Goal: Task Accomplishment & Management: Complete application form

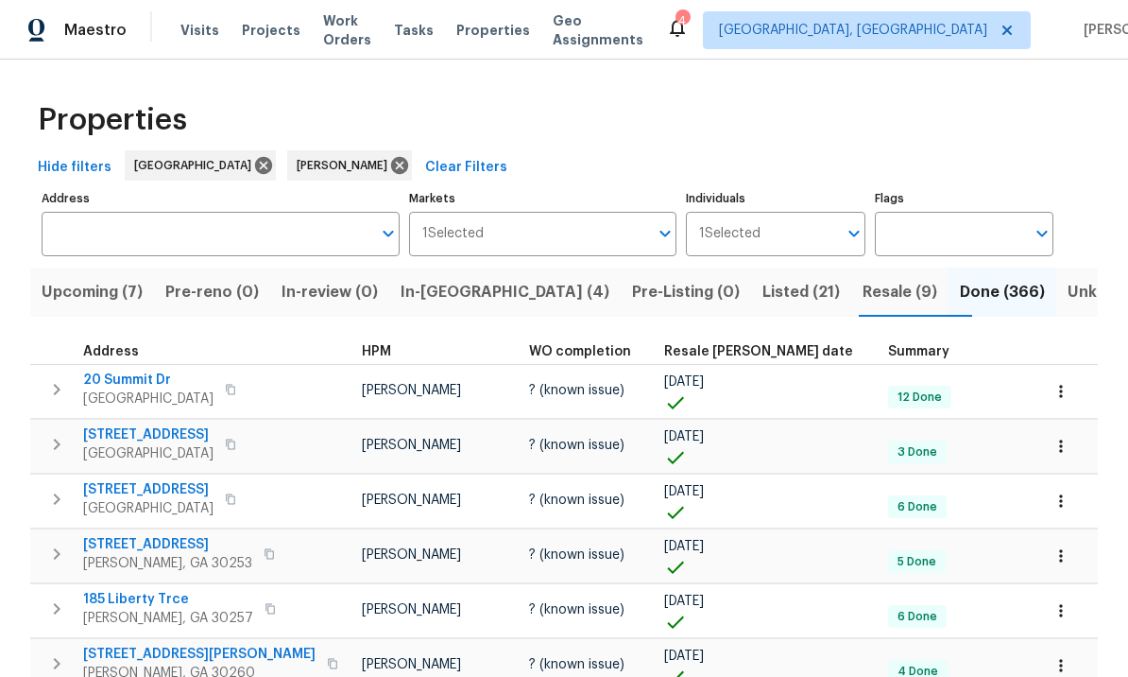
click at [763, 299] on span "Listed (21)" at bounding box center [801, 292] width 77 height 26
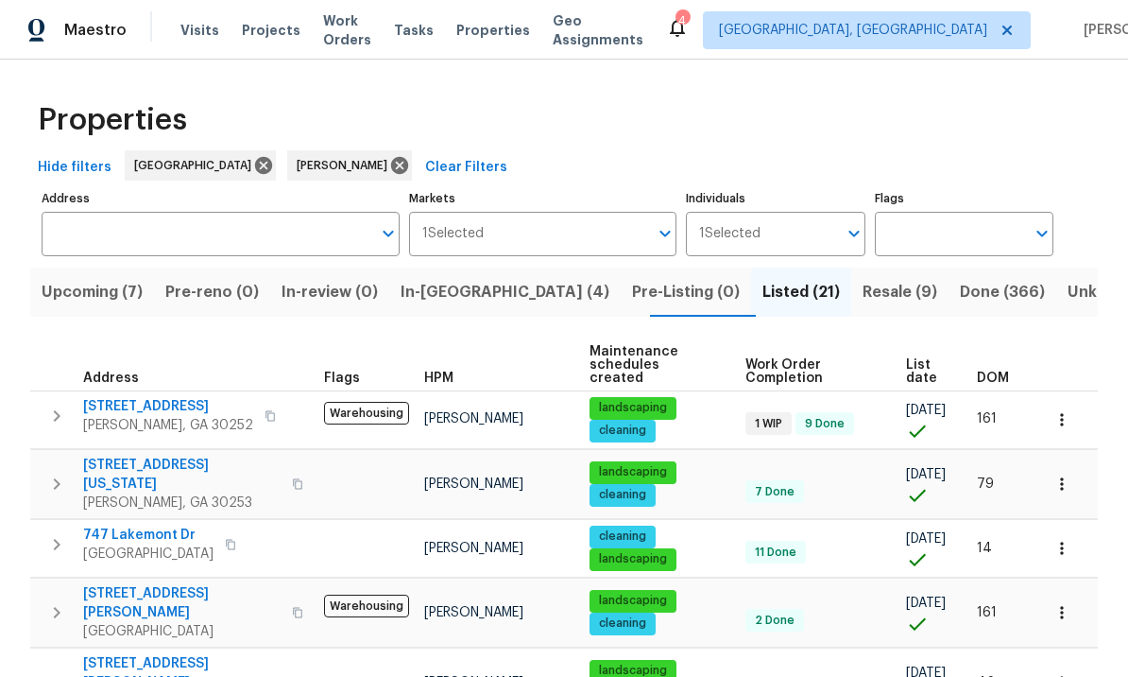
click at [156, 397] on span "[STREET_ADDRESS]" at bounding box center [168, 406] width 170 height 19
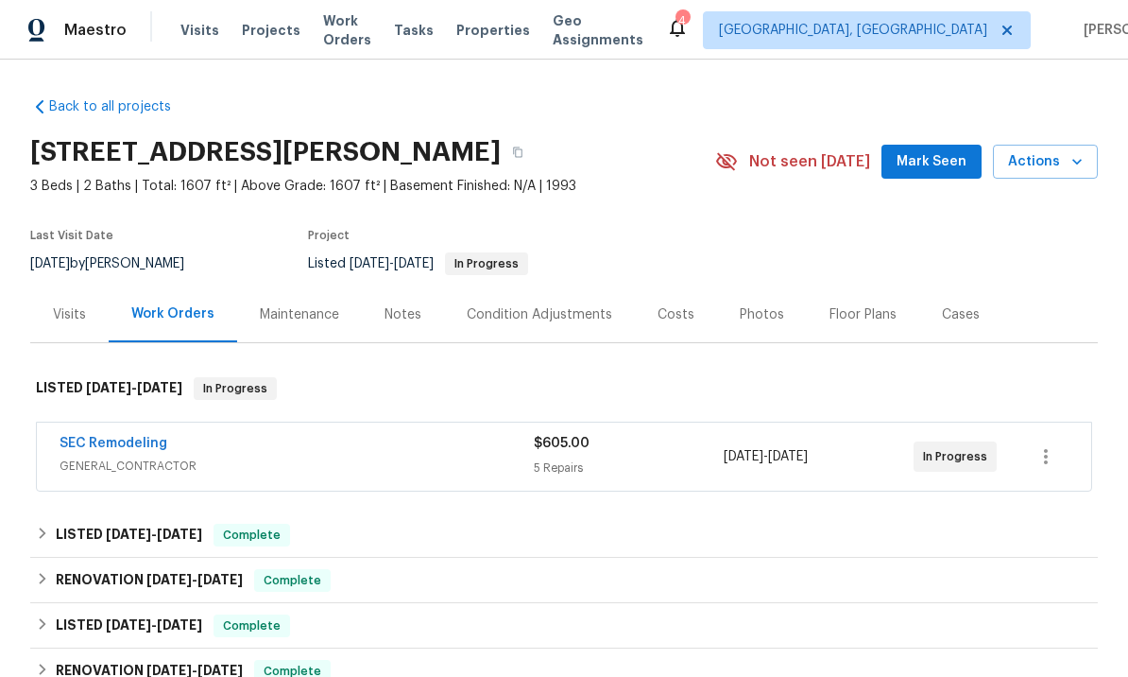
click at [934, 159] on span "Mark Seen" at bounding box center [932, 162] width 70 height 24
click at [129, 447] on link "SEC Remodeling" at bounding box center [114, 443] width 108 height 13
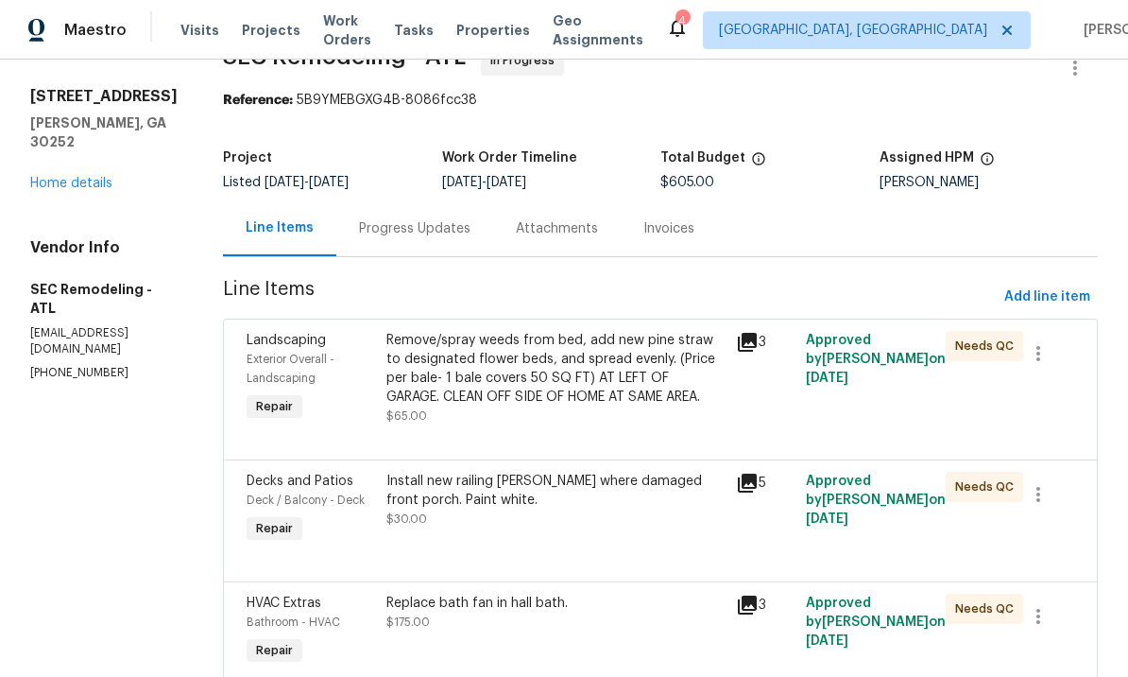
scroll to position [39, 0]
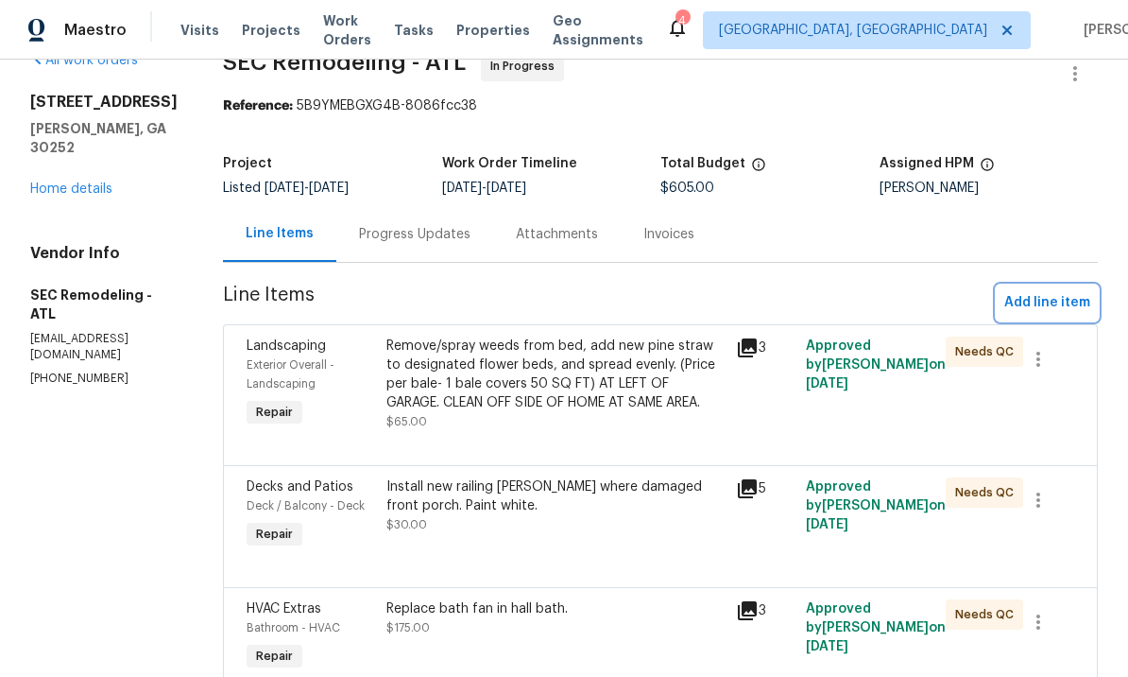
click at [1046, 298] on span "Add line item" at bounding box center [1048, 303] width 86 height 24
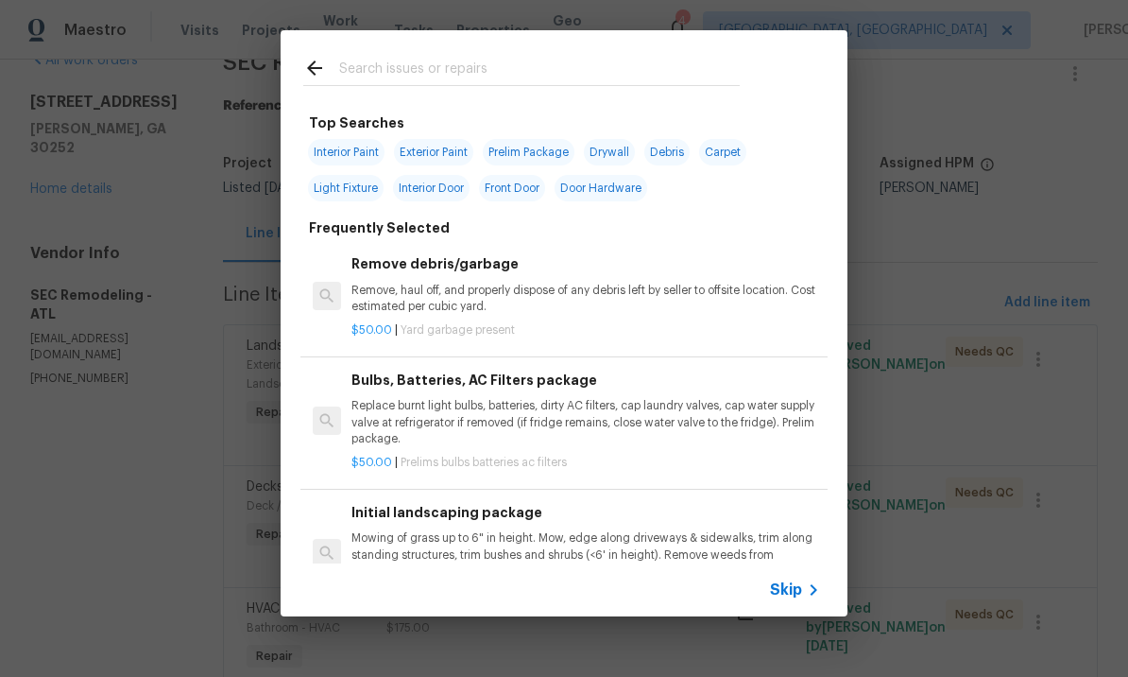
click at [421, 68] on input "text" at bounding box center [539, 71] width 401 height 28
type input "Odor"
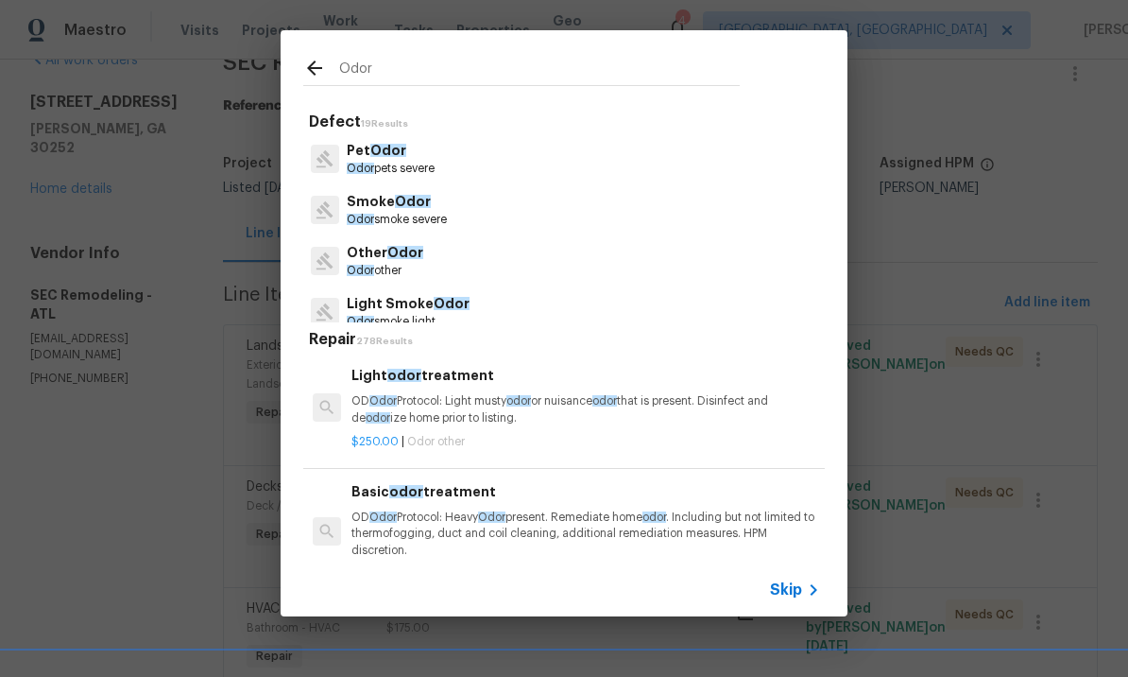
click at [411, 210] on p "Smoke Odor" at bounding box center [397, 202] width 100 height 20
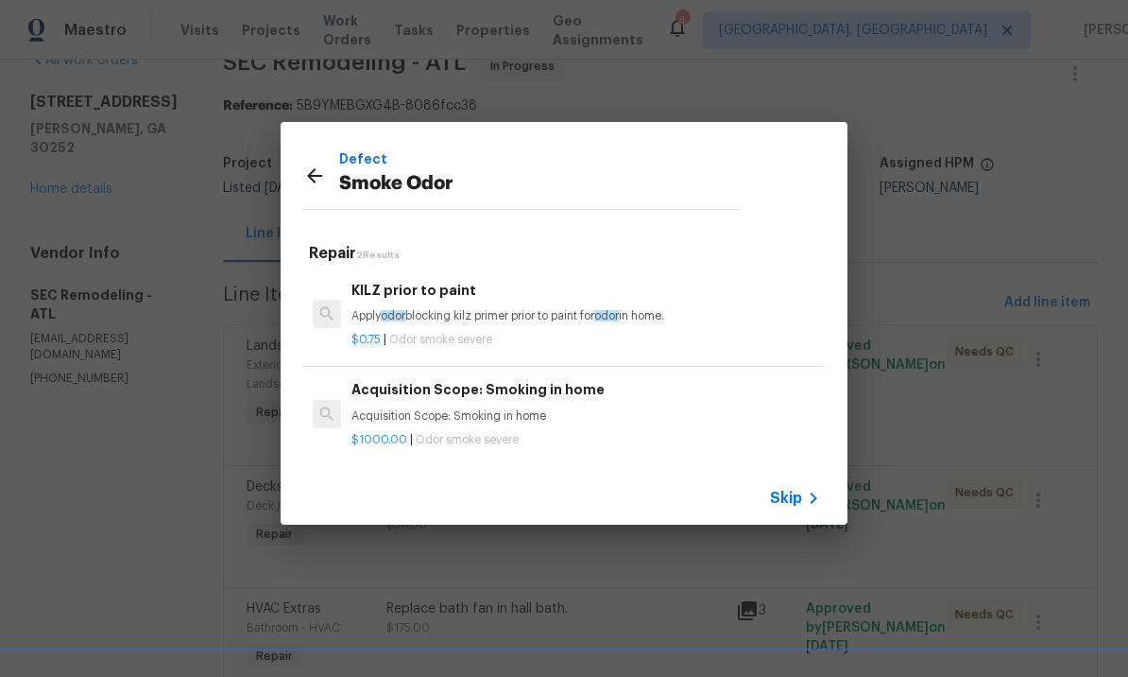
click at [802, 490] on icon at bounding box center [813, 498] width 23 height 23
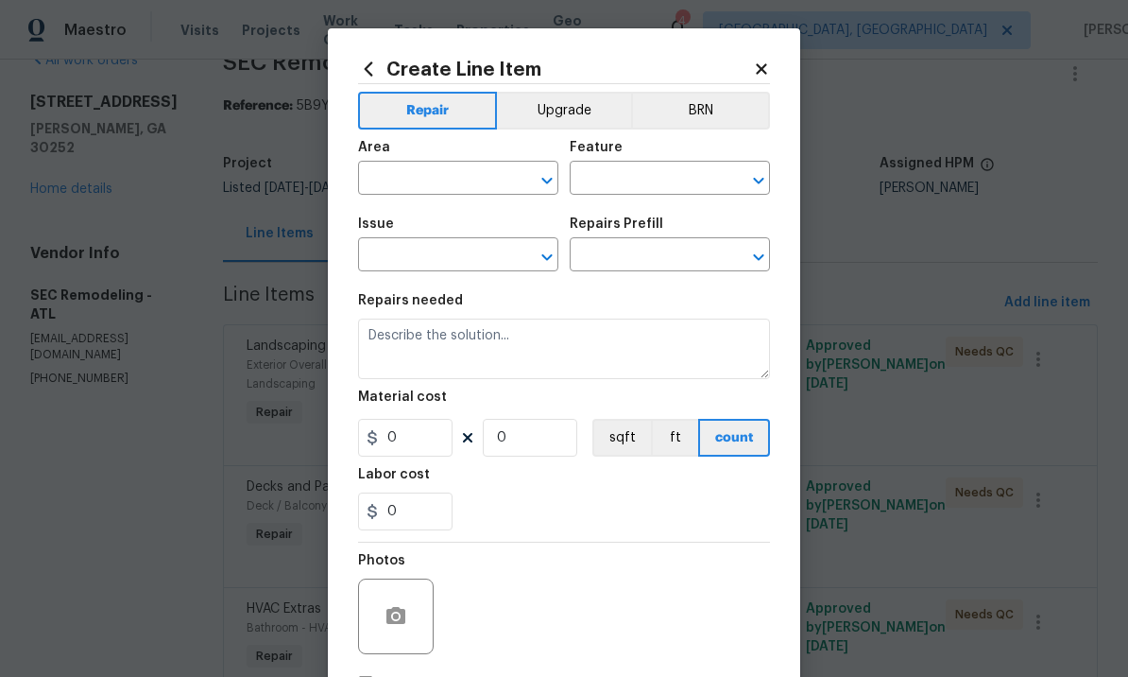
click at [442, 171] on input "text" at bounding box center [431, 179] width 147 height 29
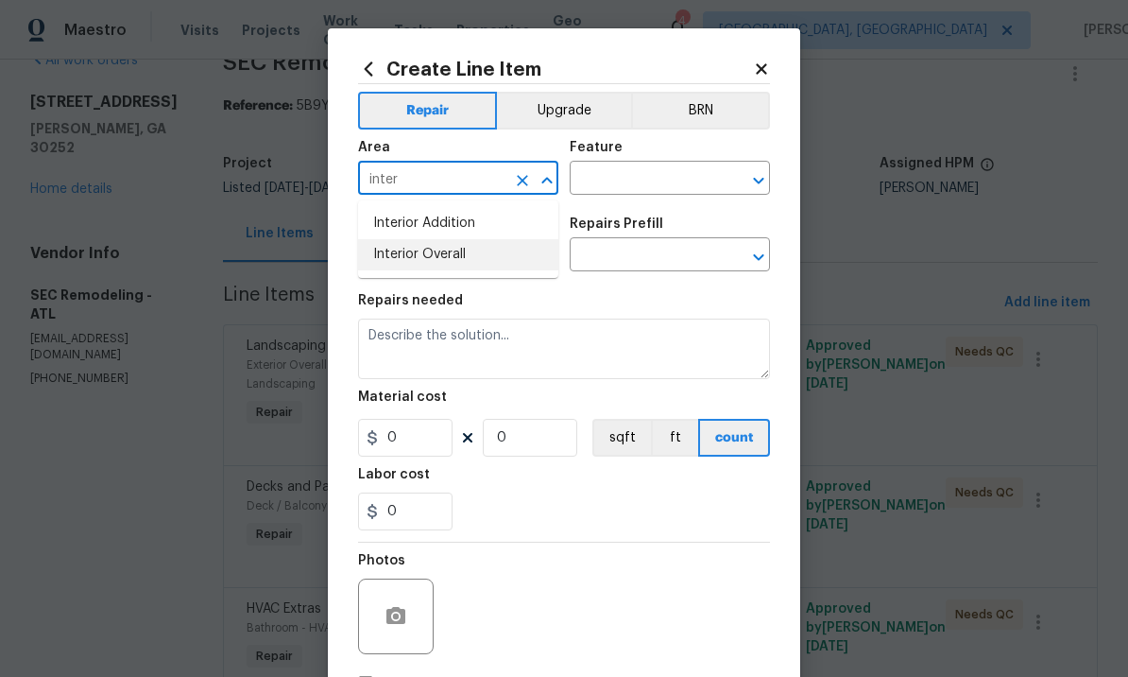
click at [444, 262] on li "Interior Overall" at bounding box center [458, 254] width 200 height 31
type input "Interior Overall"
click at [641, 192] on input "text" at bounding box center [643, 179] width 147 height 29
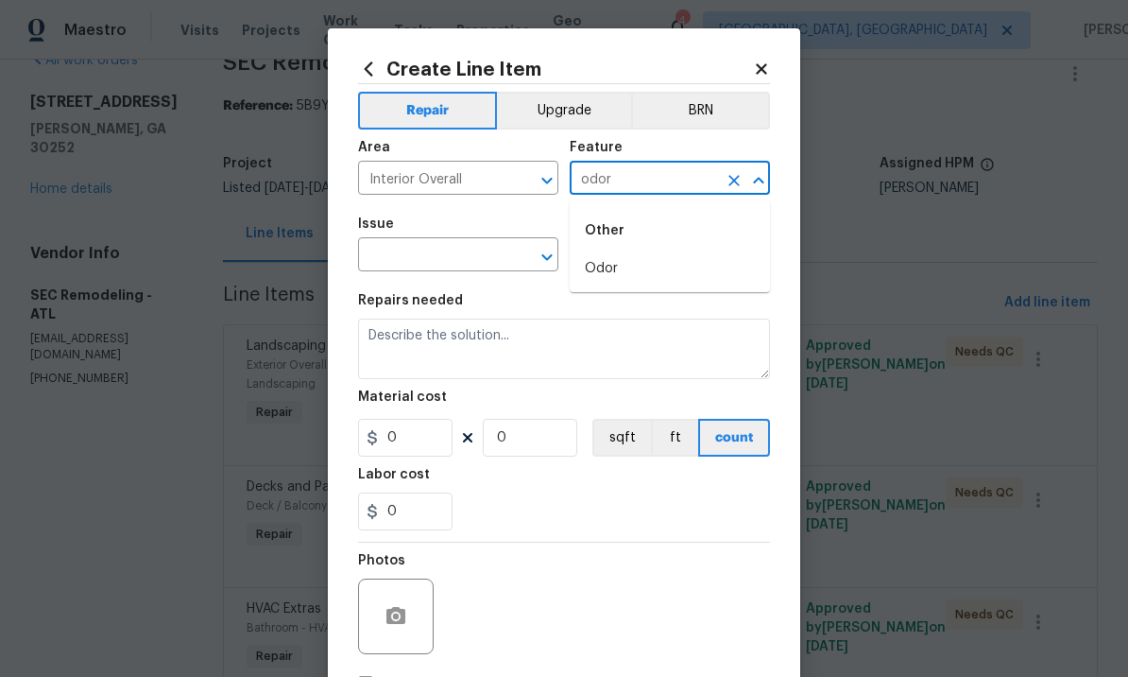
click at [631, 271] on li "Odor" at bounding box center [670, 268] width 200 height 31
type input "Odor"
click at [474, 261] on input "text" at bounding box center [431, 256] width 147 height 29
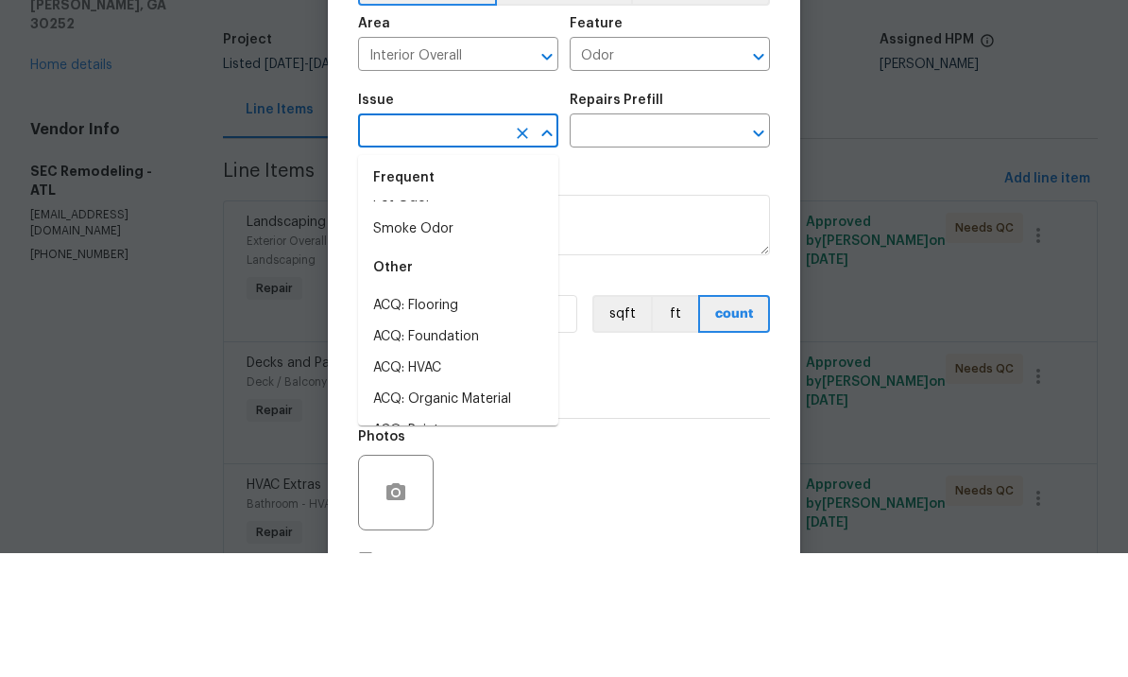
scroll to position [114, 0]
click at [440, 342] on li "Smoke Odor" at bounding box center [458, 357] width 200 height 31
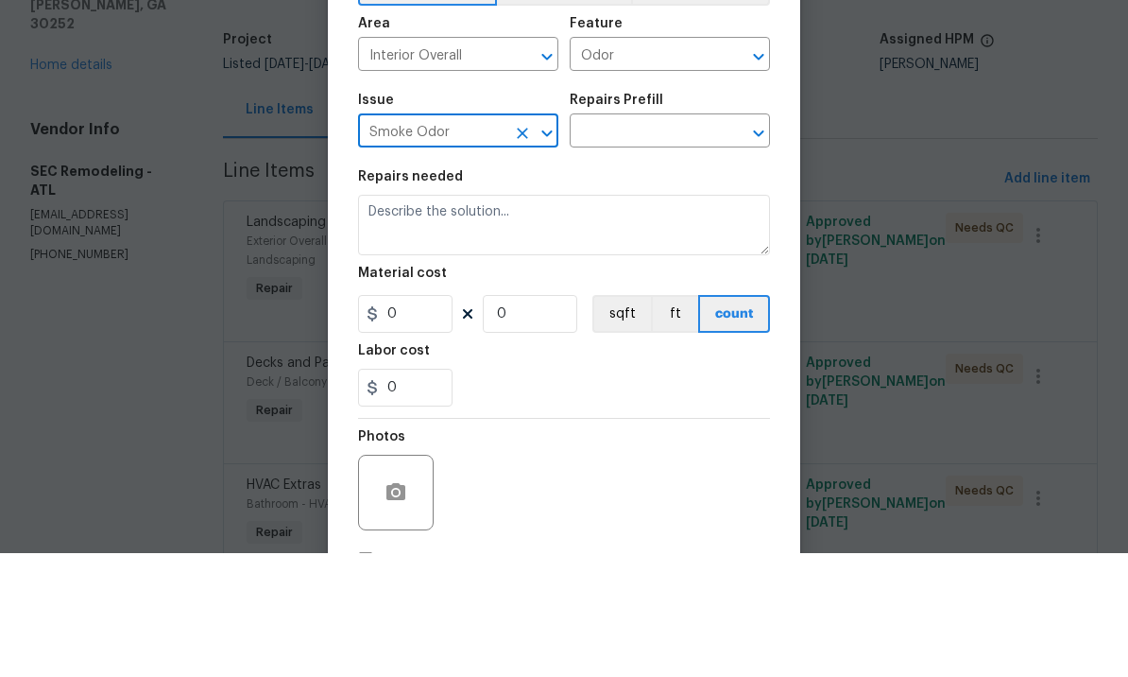
type input "Smoke Odor"
click at [626, 242] on input "text" at bounding box center [643, 256] width 147 height 29
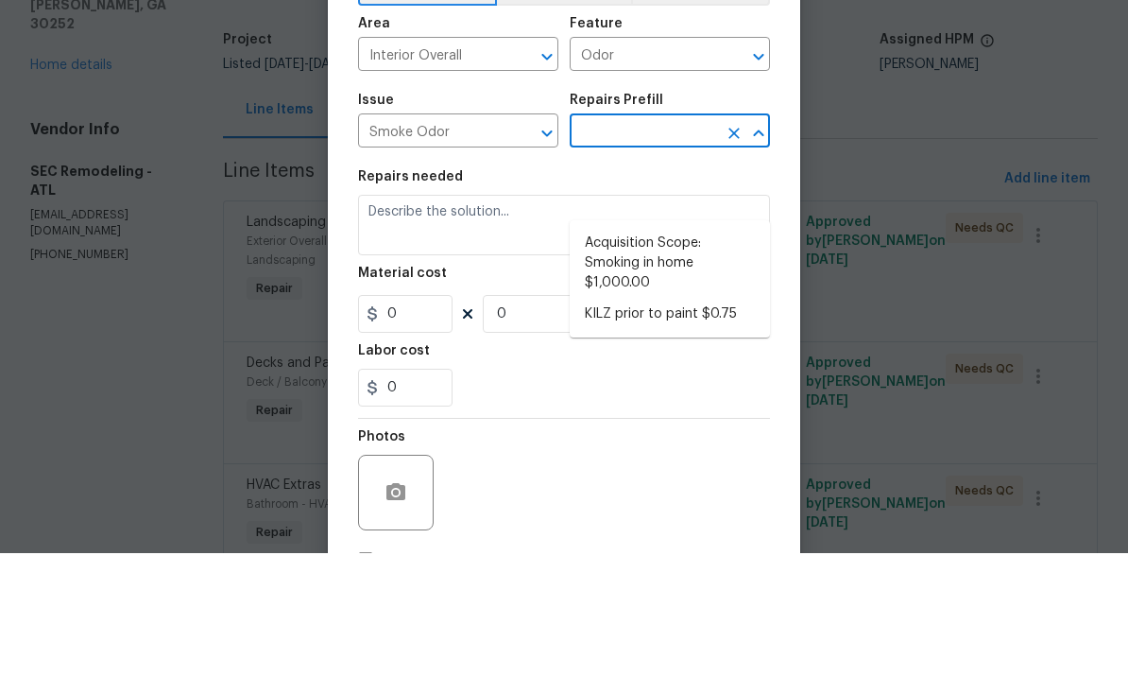
scroll to position [65, 0]
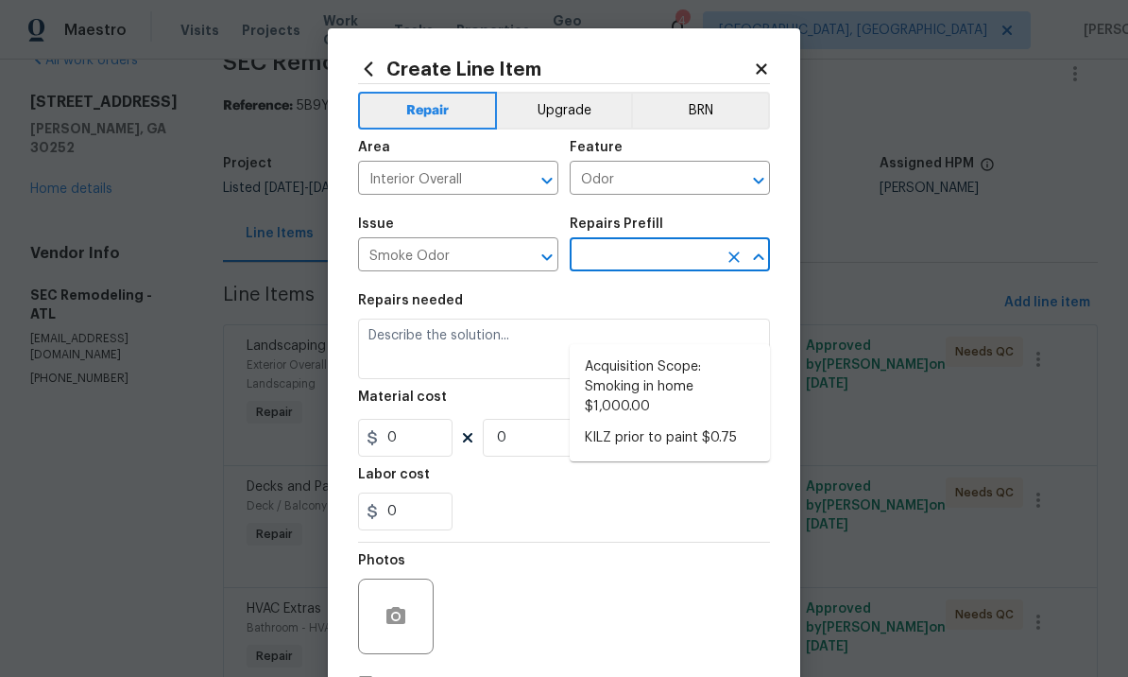
click at [528, 256] on icon "Clear" at bounding box center [522, 257] width 19 height 19
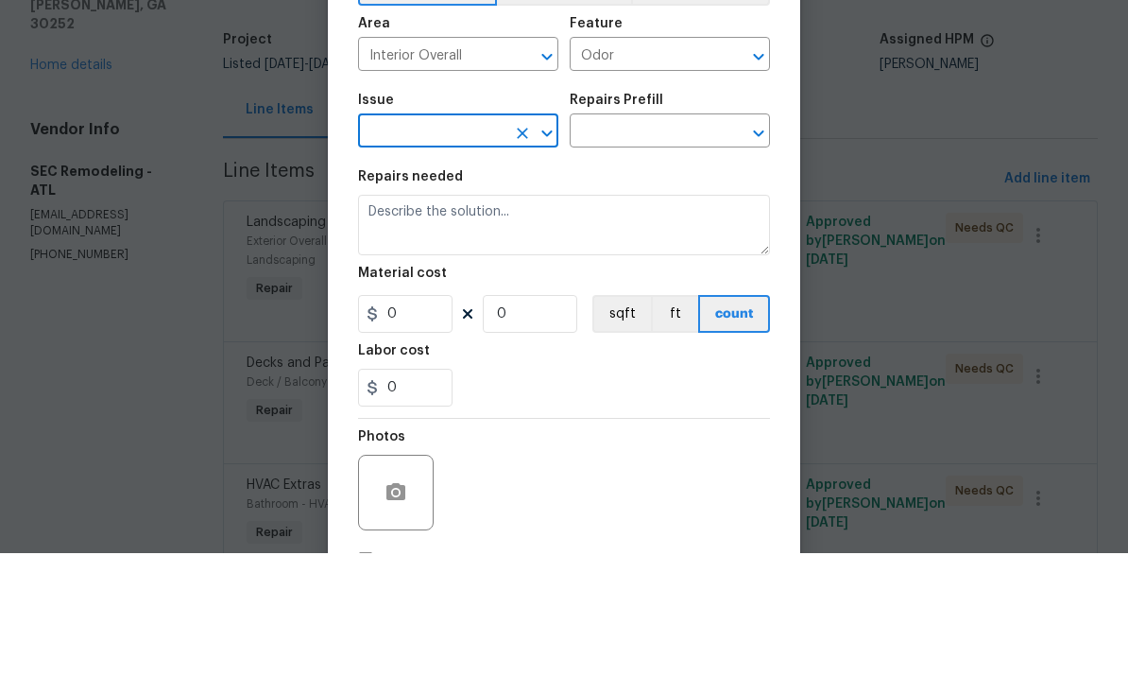
click at [475, 242] on input "text" at bounding box center [431, 256] width 147 height 29
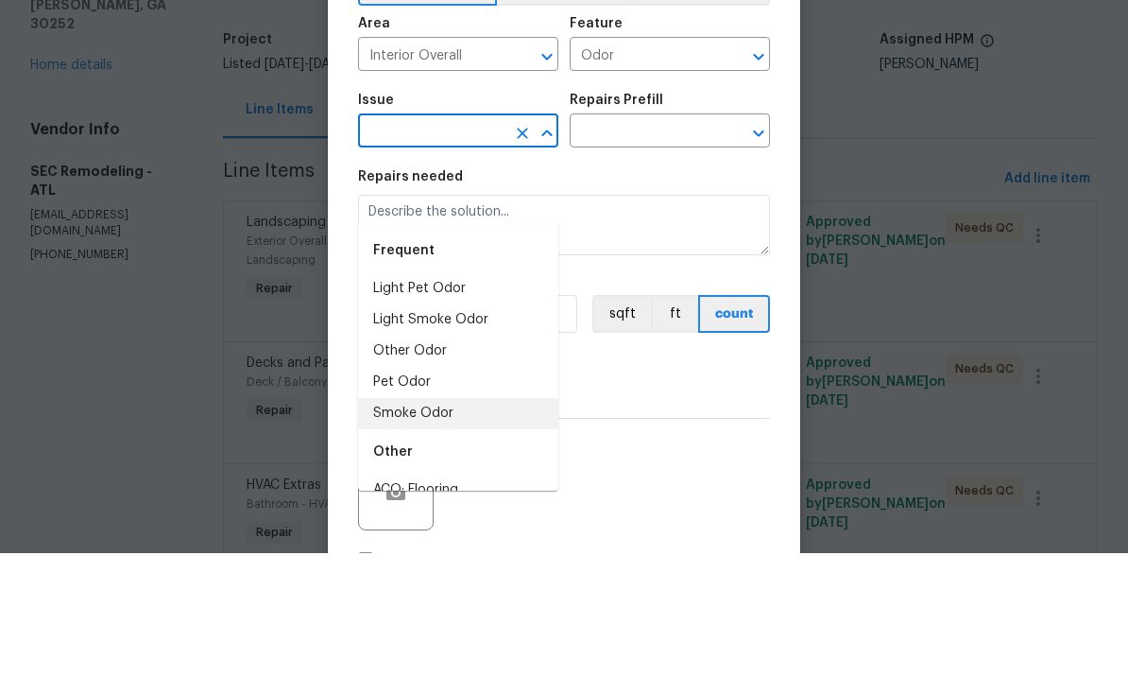
click at [451, 428] on li "Light Smoke Odor" at bounding box center [458, 443] width 200 height 31
type input "Light Smoke Odor"
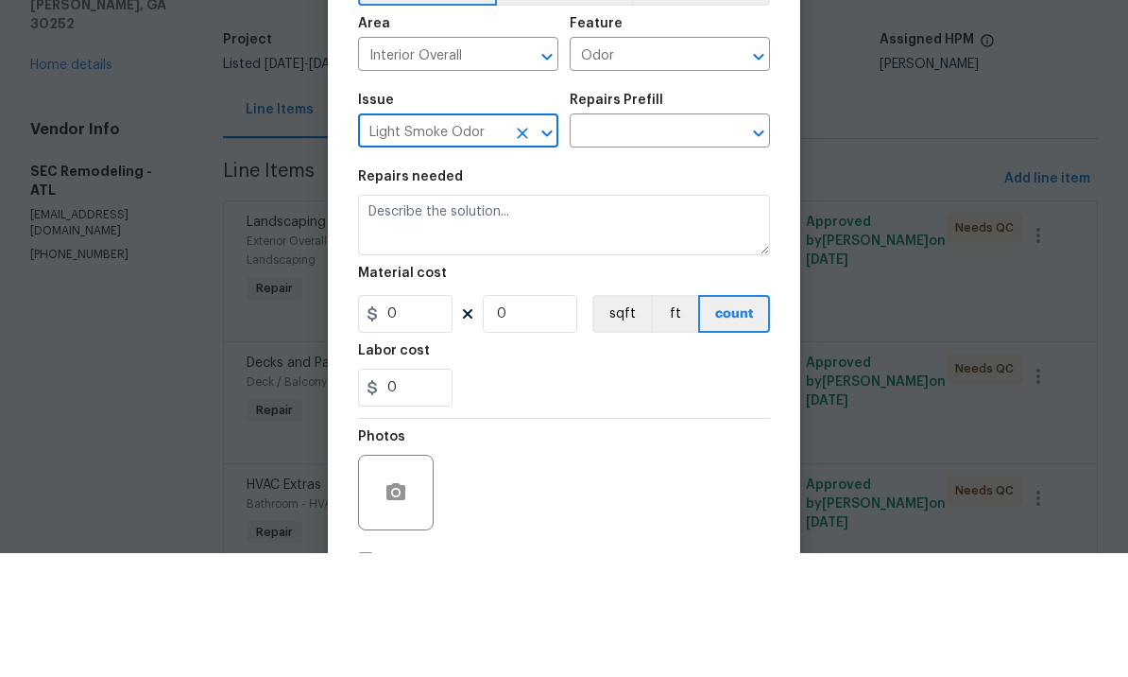
click at [645, 242] on input "text" at bounding box center [643, 256] width 147 height 29
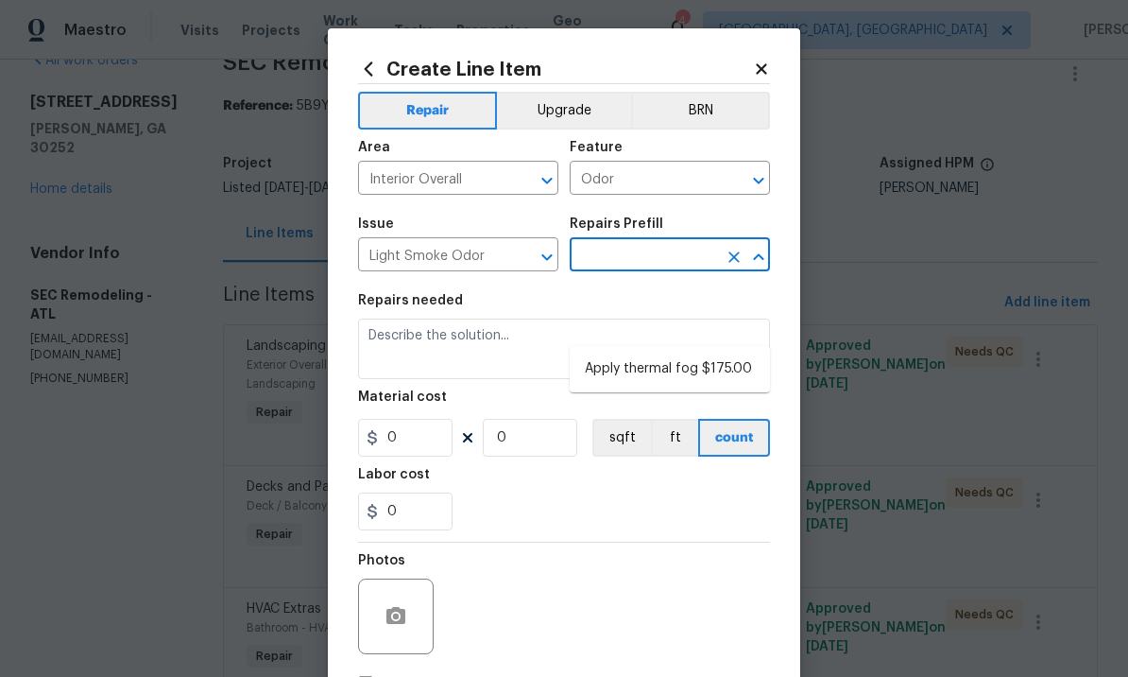
scroll to position [0, 0]
click at [575, 368] on textarea at bounding box center [564, 348] width 412 height 60
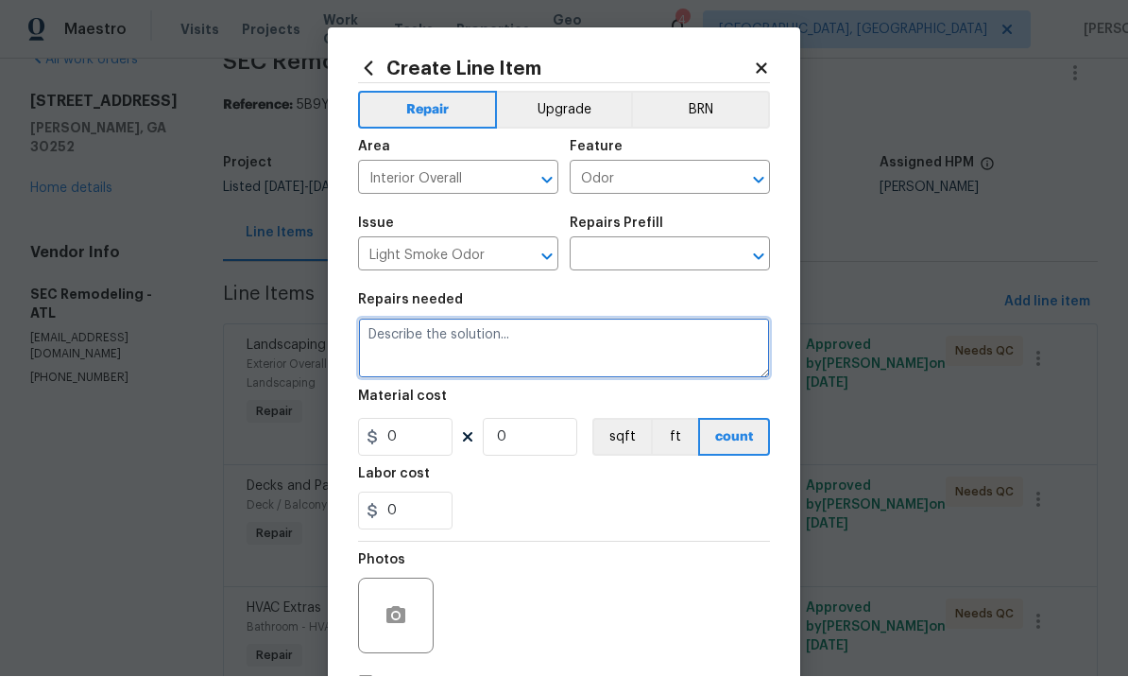
click at [516, 256] on icon "Clear" at bounding box center [522, 257] width 19 height 19
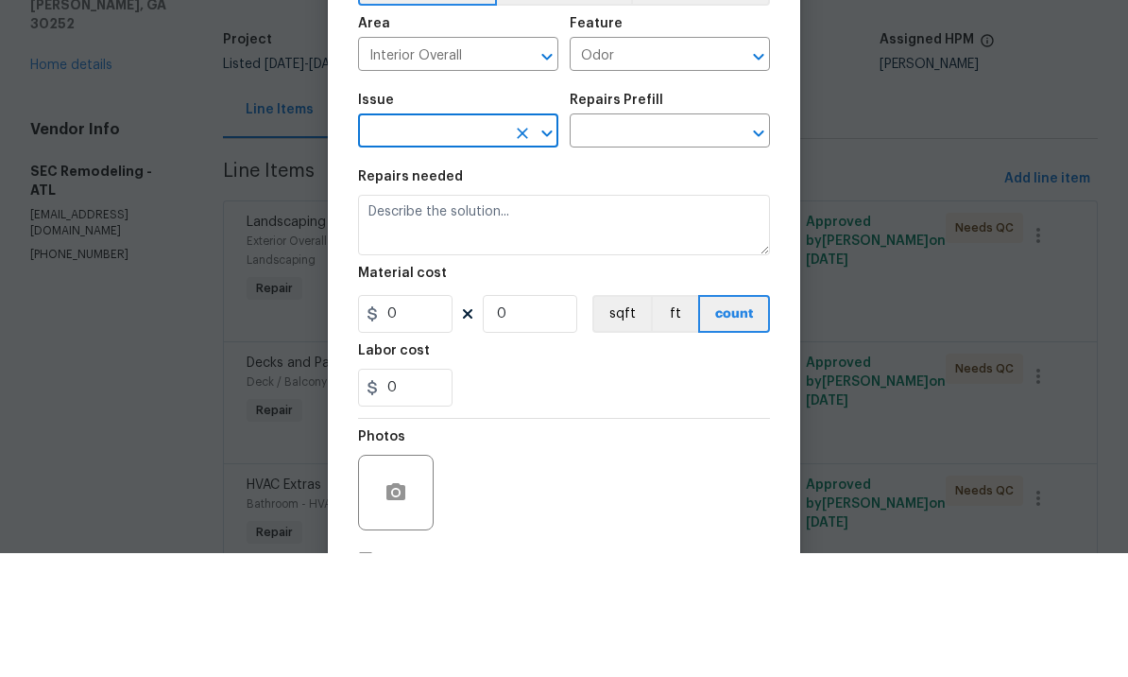
click at [443, 242] on input "text" at bounding box center [431, 256] width 147 height 29
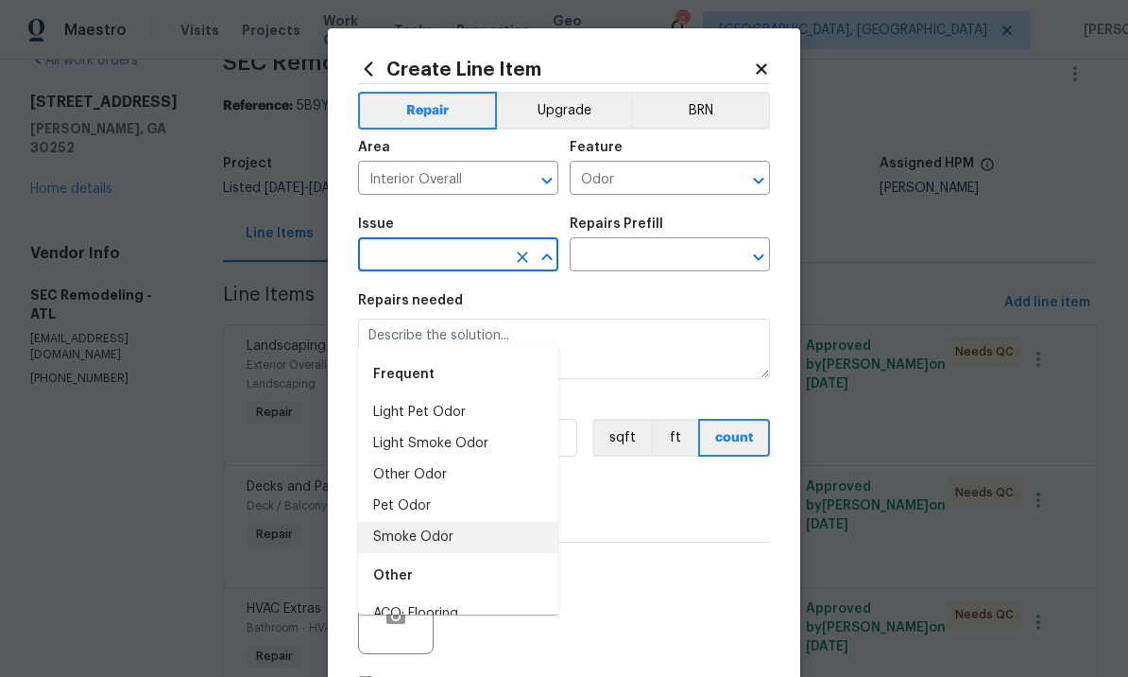
click at [443, 522] on li "Smoke Odor" at bounding box center [458, 537] width 200 height 31
type input "Smoke Odor"
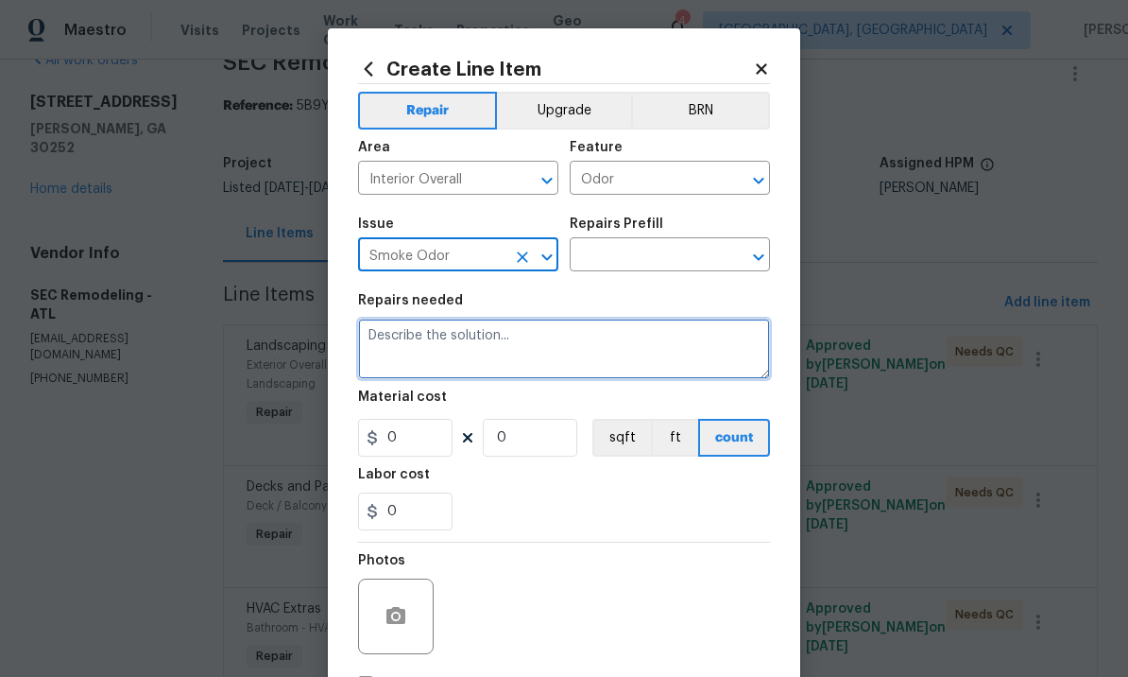
click at [504, 338] on textarea at bounding box center [564, 348] width 412 height 60
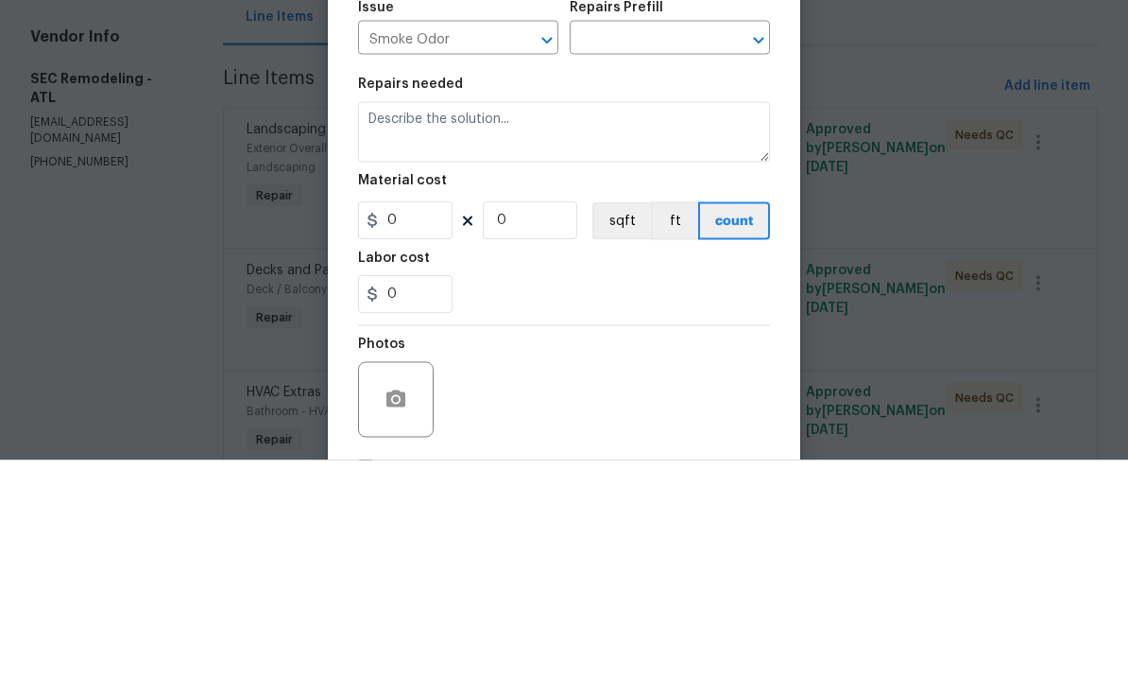
click at [665, 242] on input "text" at bounding box center [643, 256] width 147 height 29
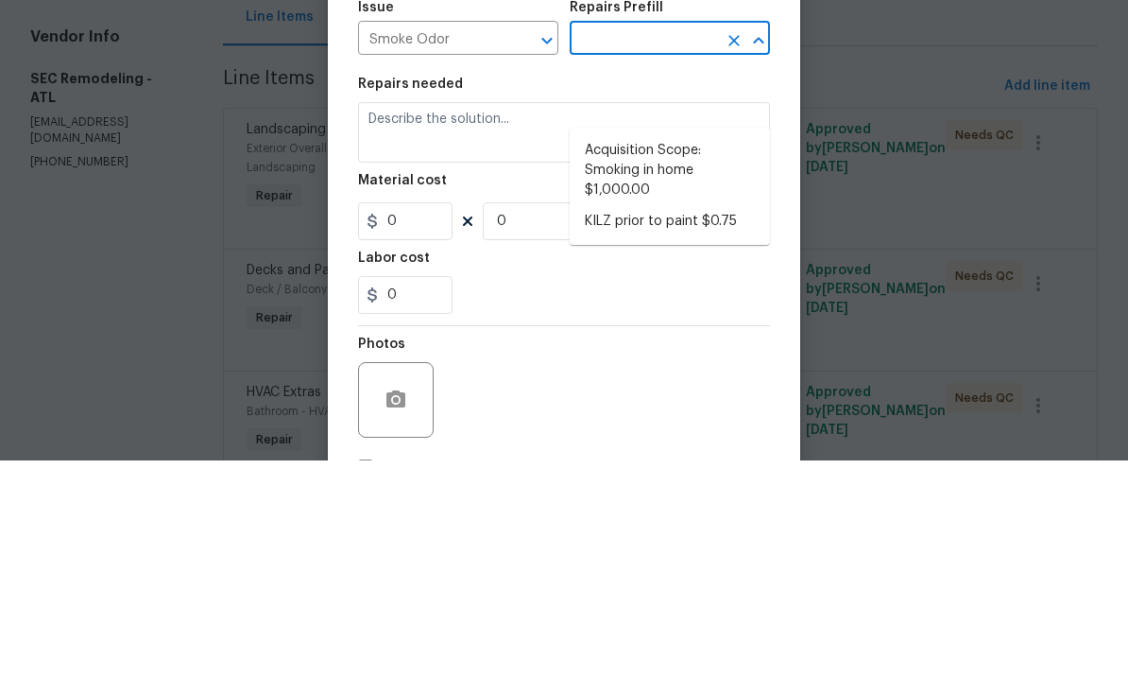
click at [678, 422] on li "KILZ prior to paint $0.75" at bounding box center [670, 437] width 200 height 31
type input "KILZ prior to paint $0.75"
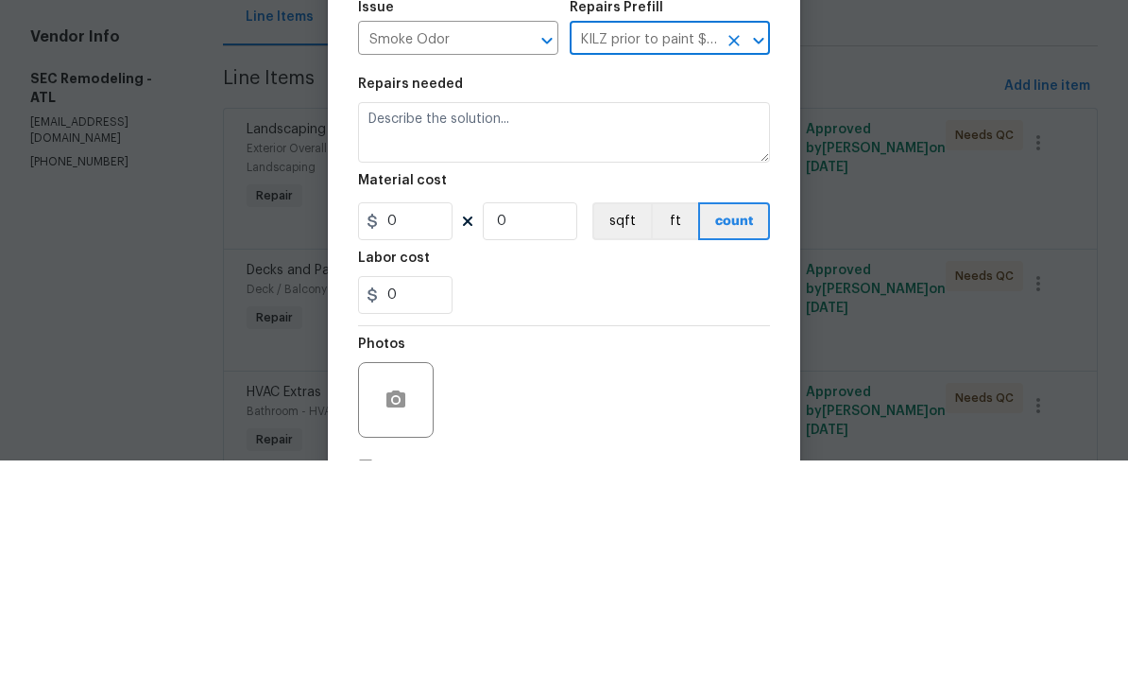
type textarea "Apply odor blocking kilz primer prior to paint for odor in home."
type input "1"
type input "0.75"
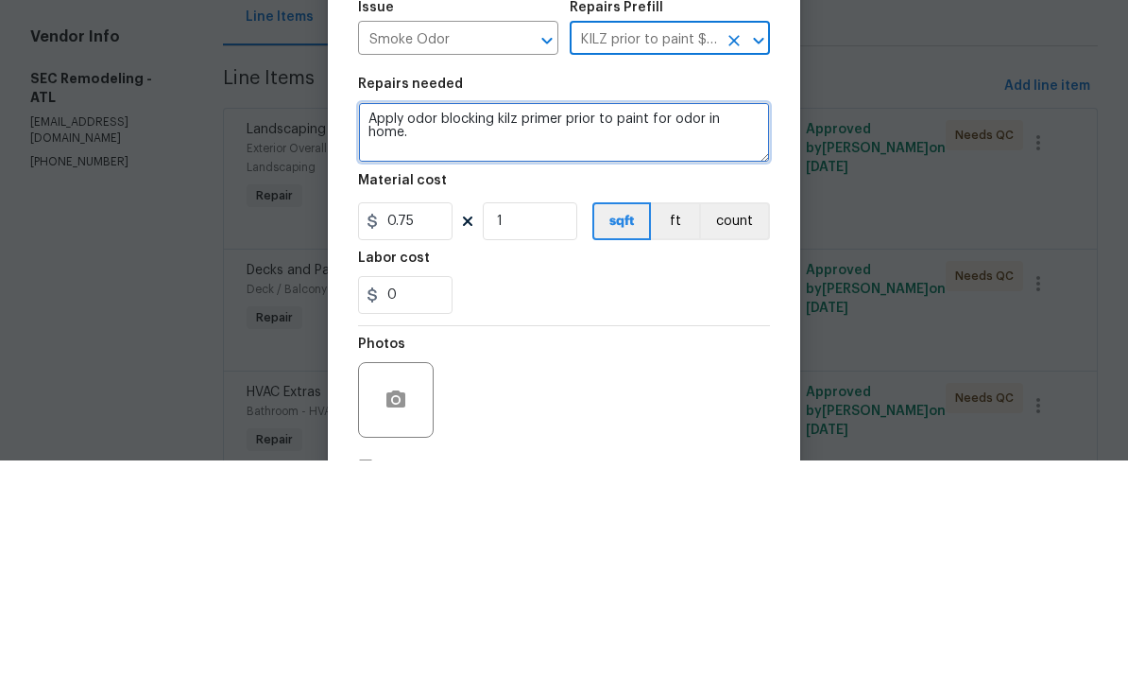
click at [753, 318] on textarea "Apply odor blocking kilz primer prior to paint for odor in home." at bounding box center [564, 348] width 412 height 60
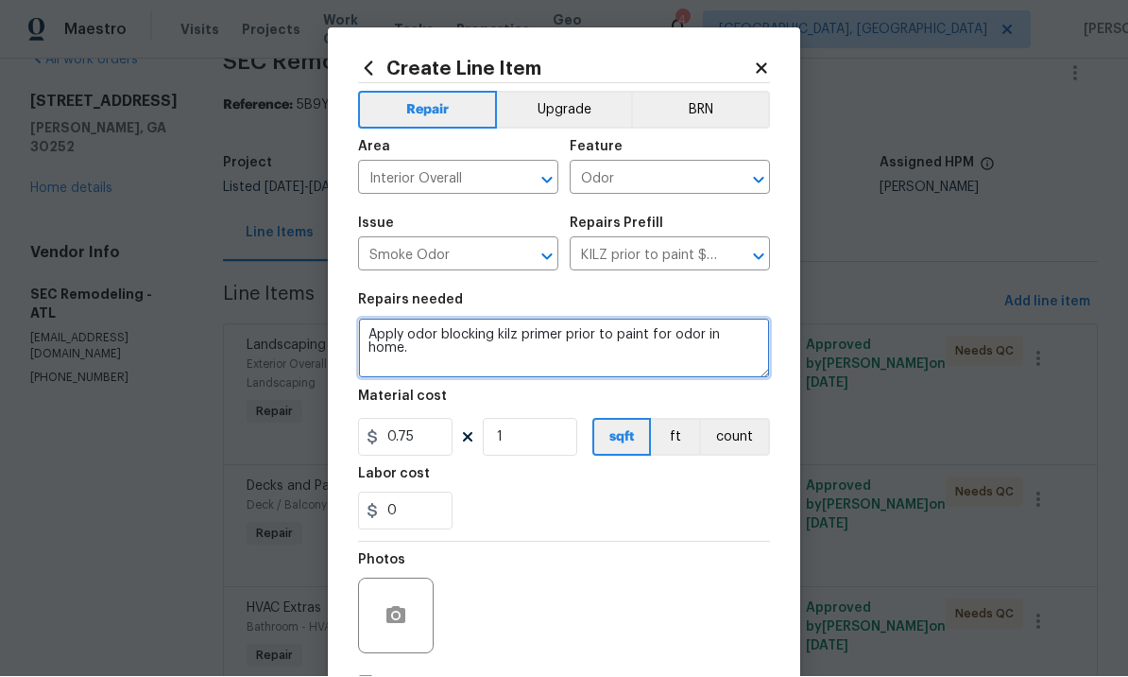
type textarea "Apply odor blocking kilz primer prior to paint for odor in home."
click at [779, 66] on div "Create Line Item Repair Upgrade BRN Area Interior Overall ​ Feature Odor ​ Issu…" at bounding box center [564, 406] width 472 height 757
click at [766, 68] on icon at bounding box center [761, 68] width 17 height 17
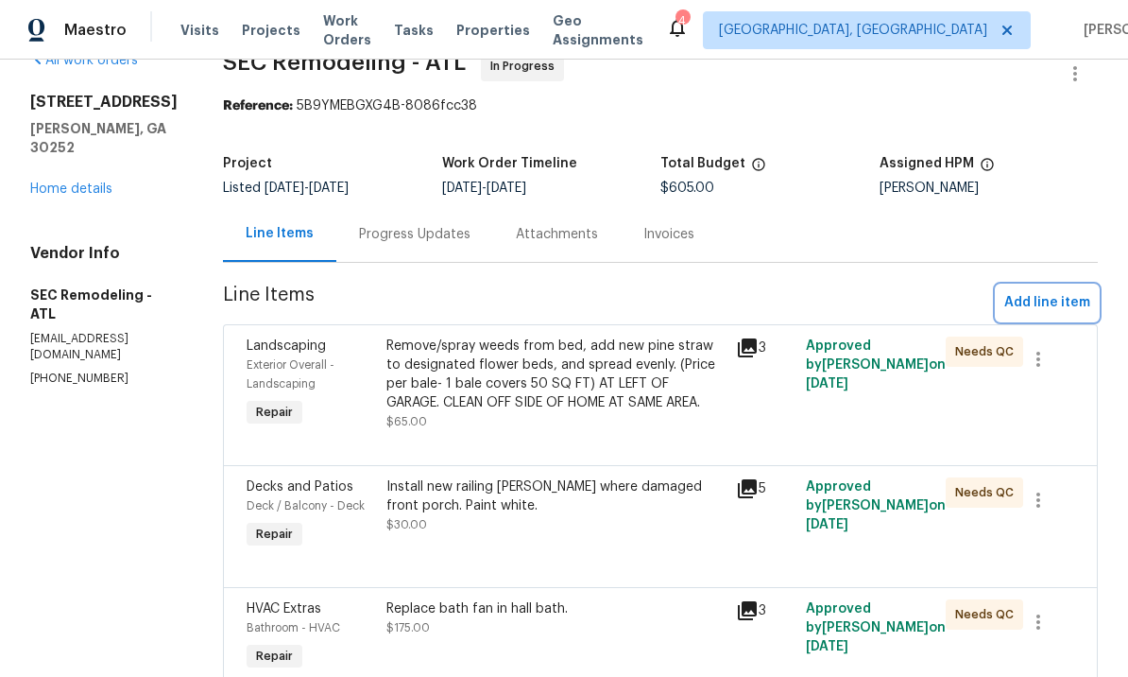
click at [1042, 291] on span "Add line item" at bounding box center [1048, 303] width 86 height 24
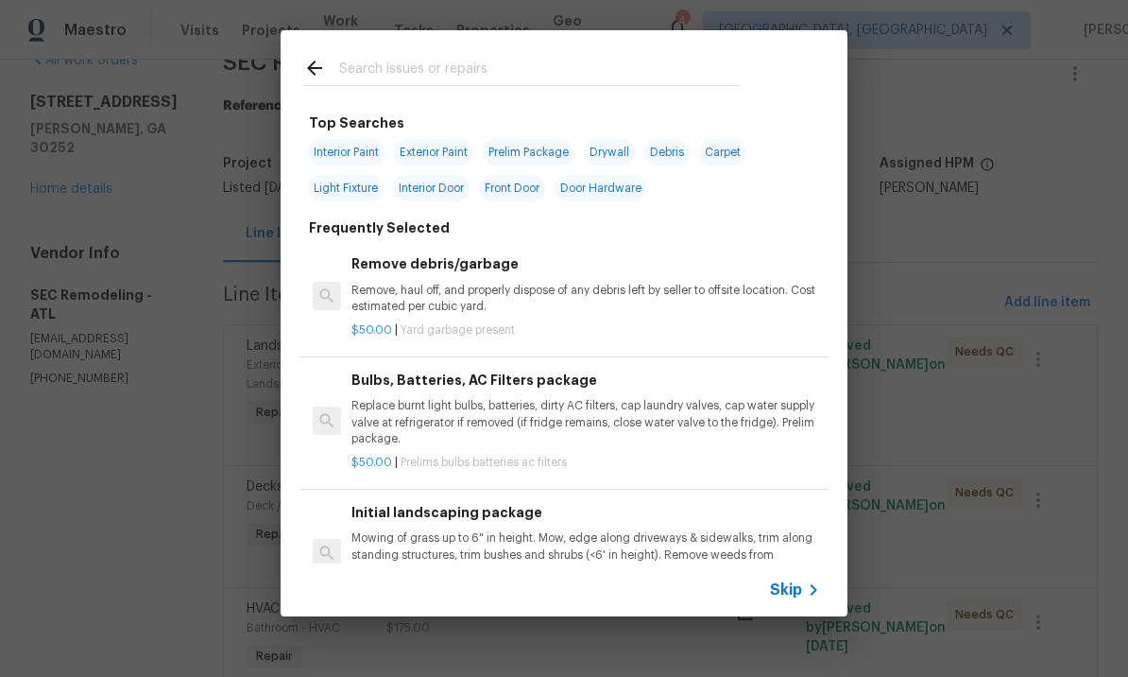
click at [416, 74] on input "text" at bounding box center [539, 71] width 401 height 28
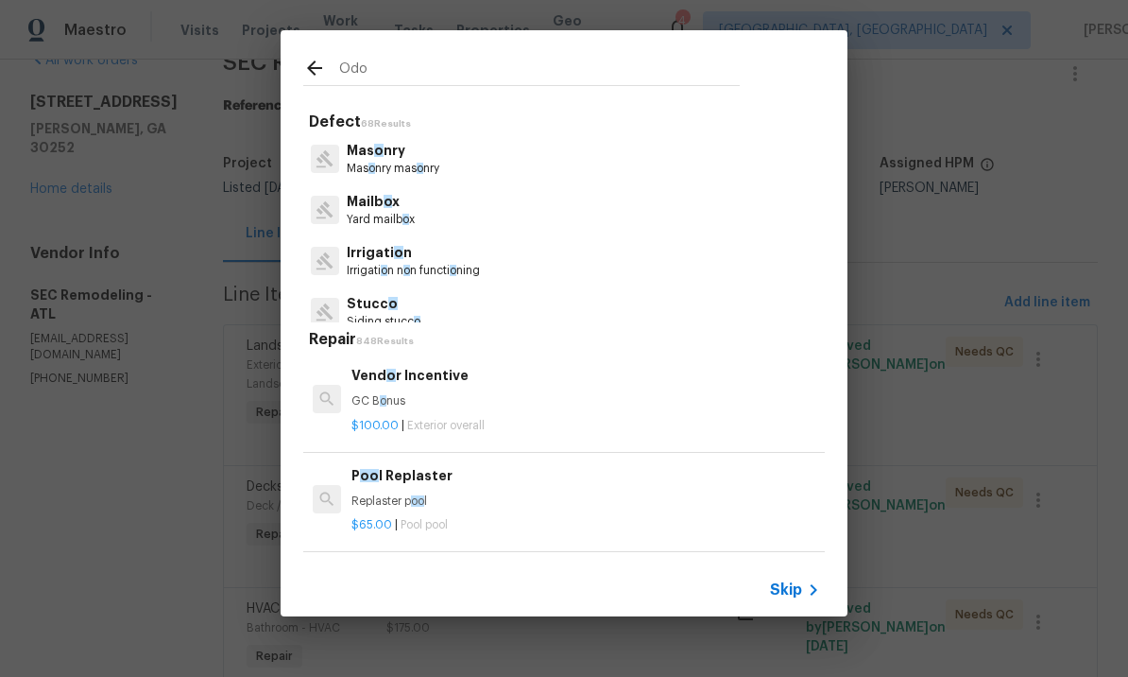
type input "Odor"
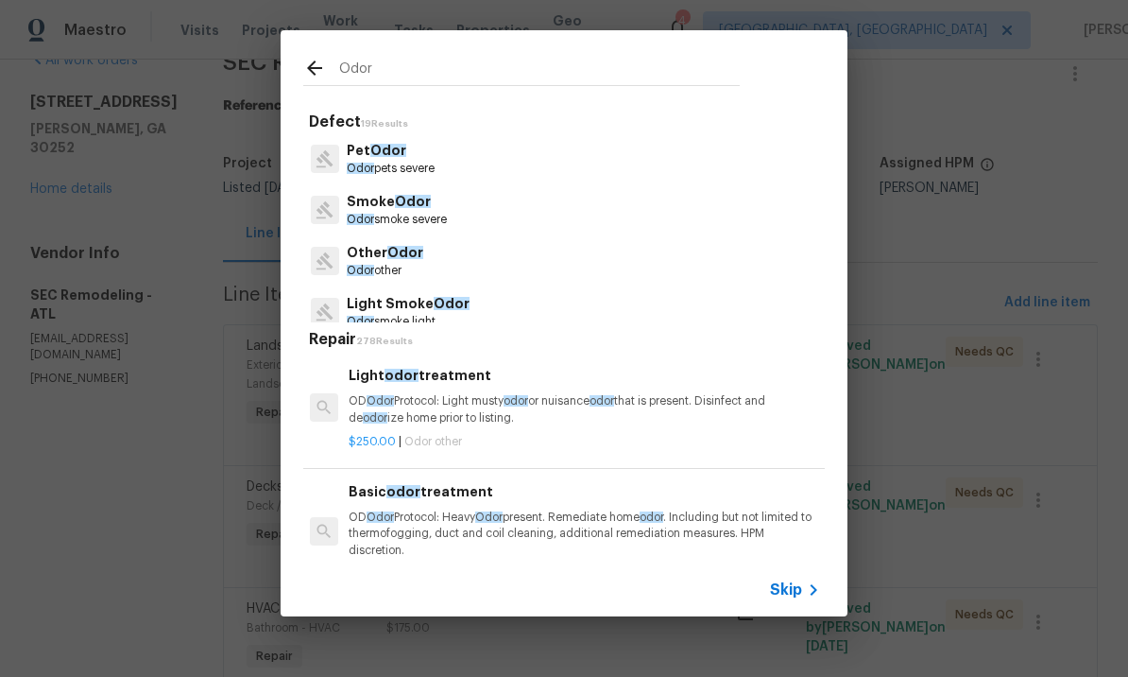
scroll to position [0, 3]
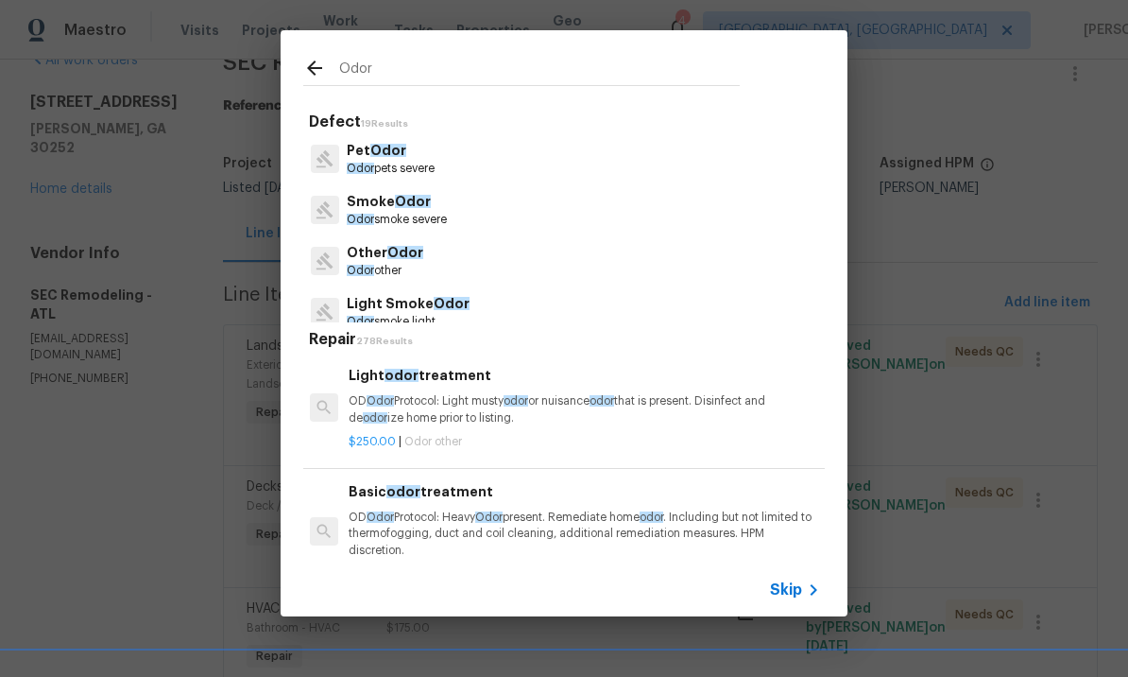
click at [422, 390] on div "Light odor treatment OD Odor Protocol: Light musty odor or nuisance odor that i…" at bounding box center [583, 395] width 469 height 61
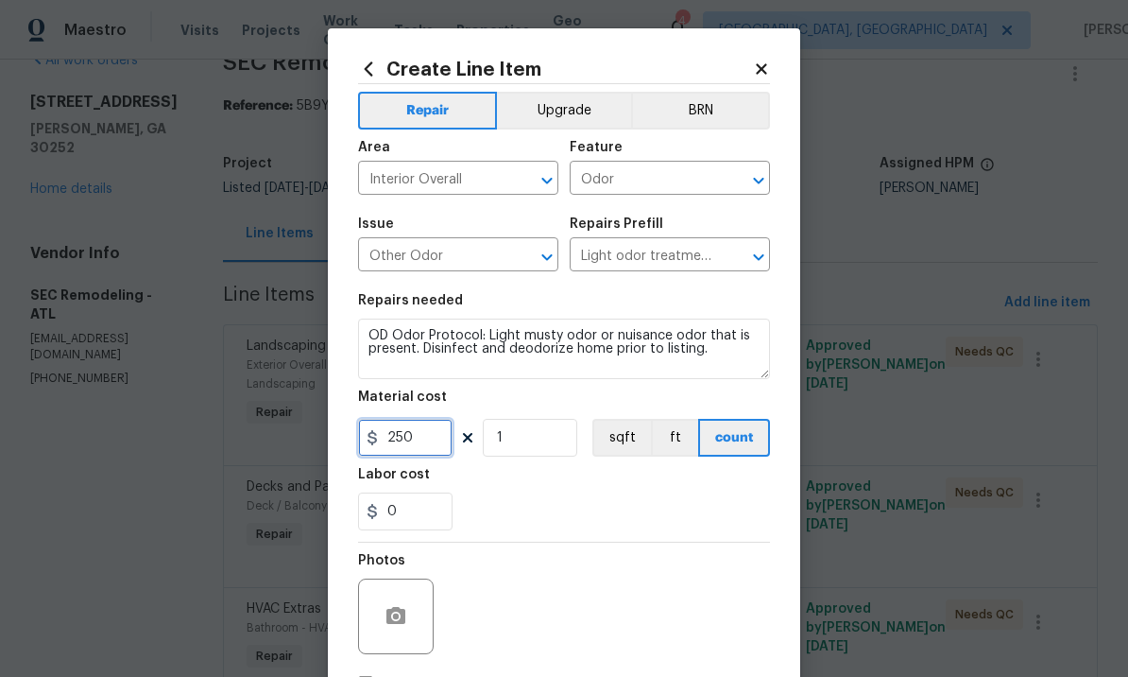
click at [429, 441] on input "250" at bounding box center [405, 438] width 94 height 38
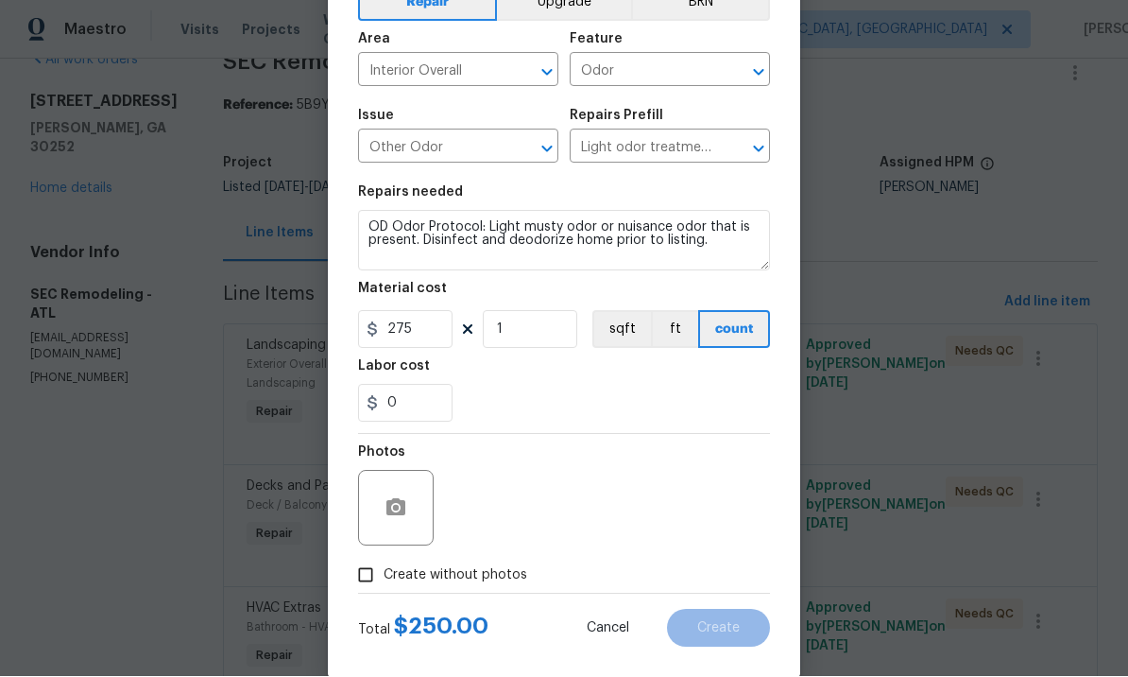
scroll to position [103, 0]
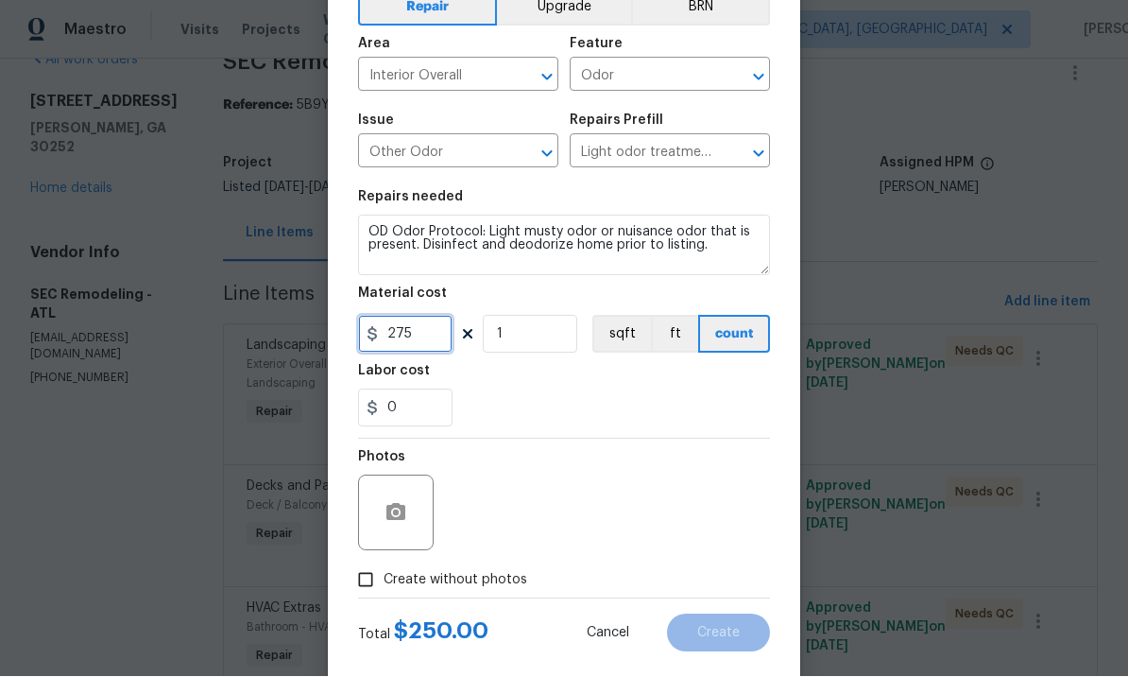
type input "275"
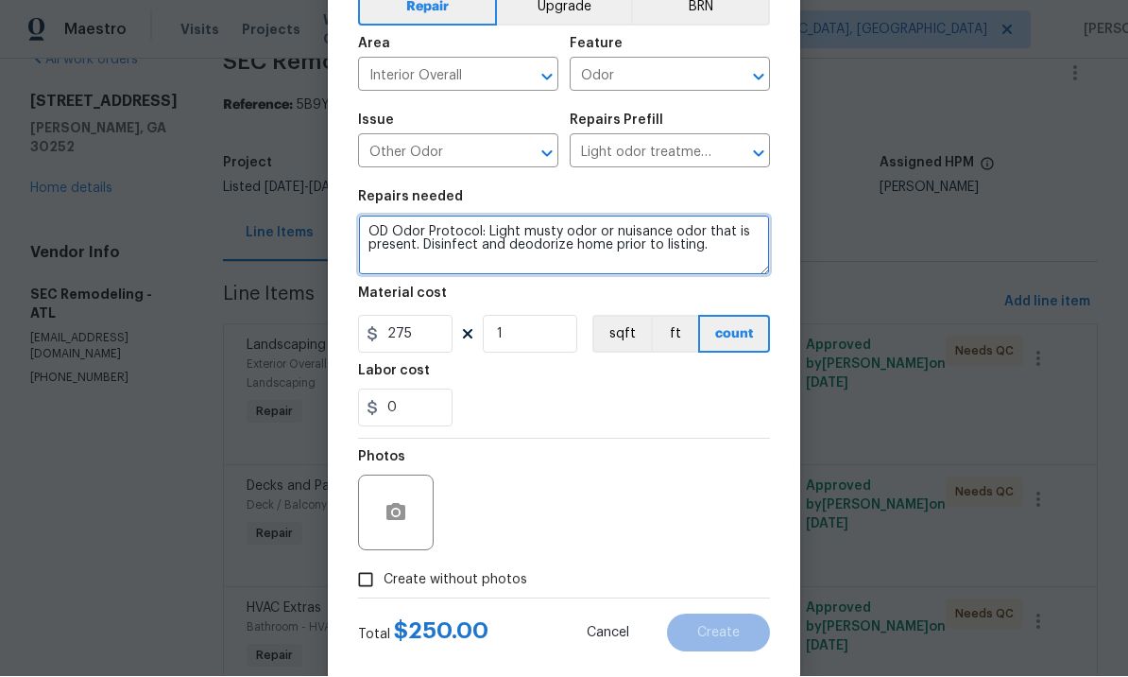
click at [740, 257] on textarea "OD Odor Protocol: Light musty odor or nuisance odor that is present. Disinfect …" at bounding box center [564, 245] width 412 height 60
type textarea "OD Odor Protocol: Light musty odor or nuisance odor that is present. Disinfect …"
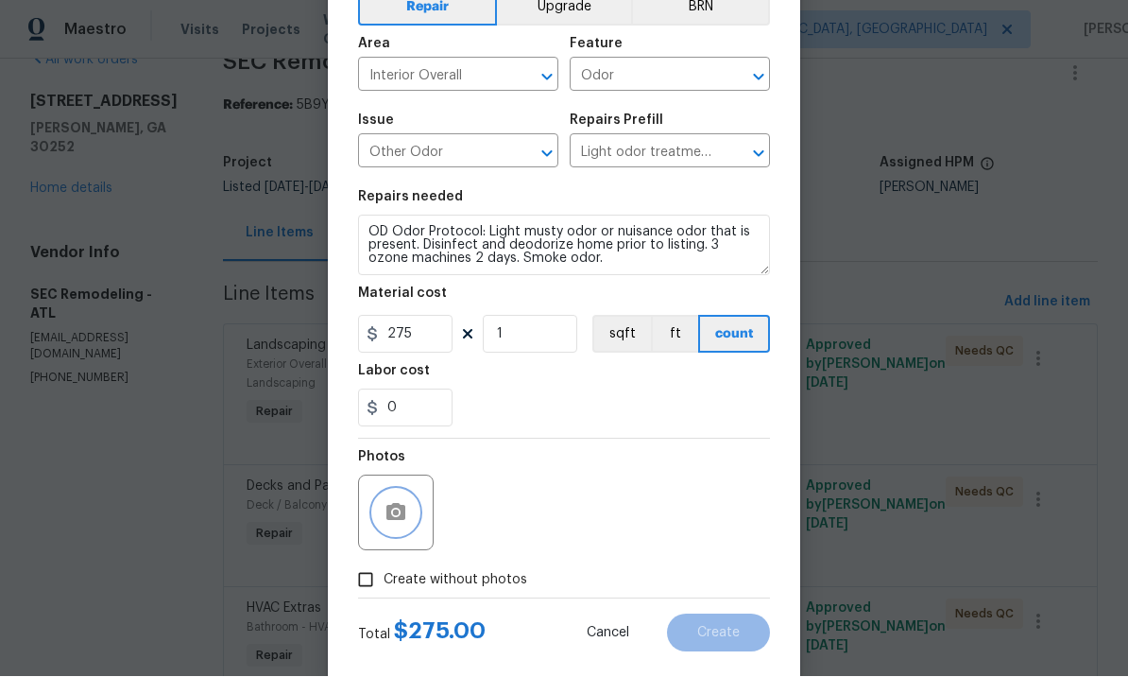
click at [390, 507] on icon "button" at bounding box center [396, 513] width 23 height 23
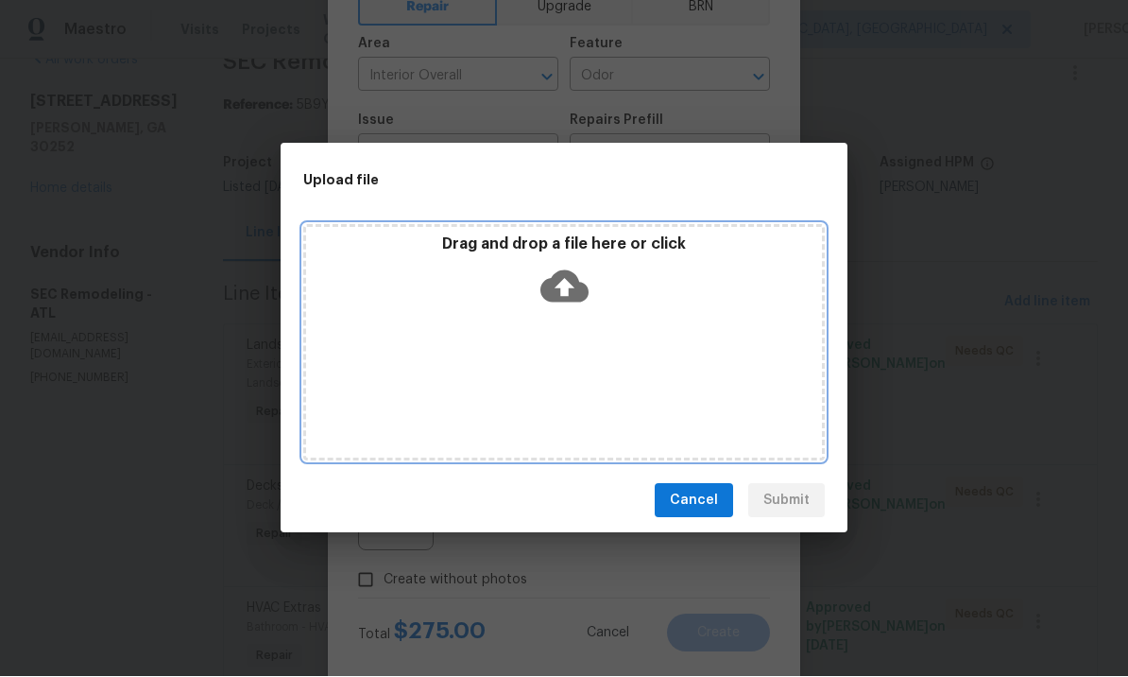
click at [562, 291] on icon at bounding box center [565, 287] width 48 height 48
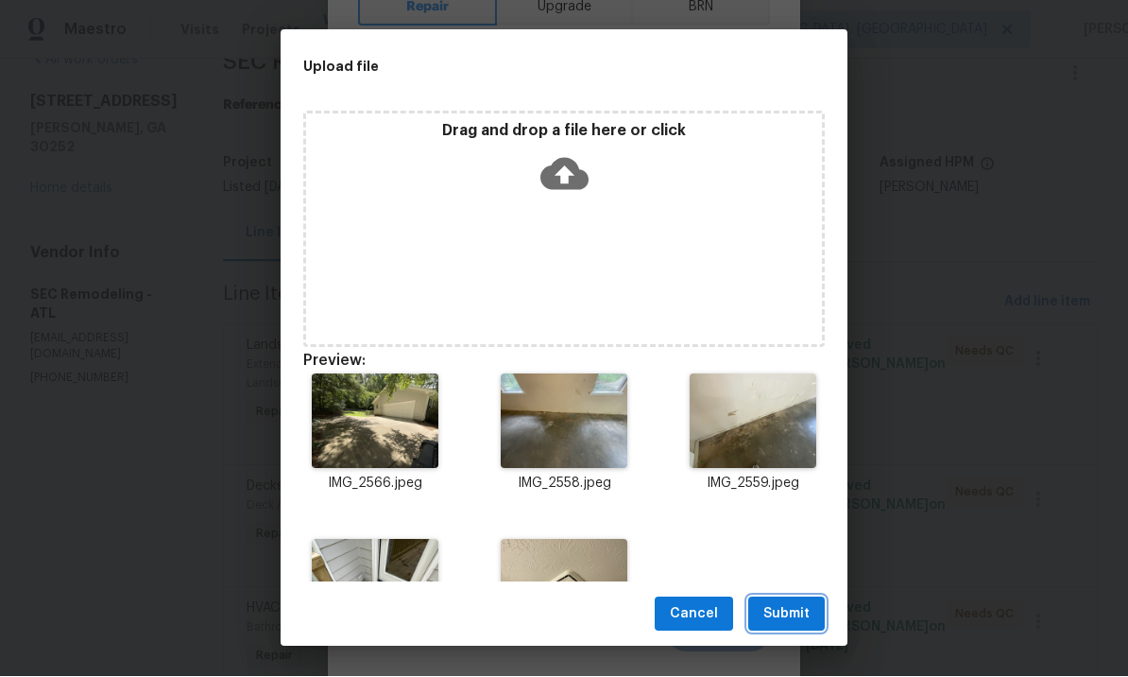
click at [779, 605] on span "Submit" at bounding box center [787, 615] width 46 height 24
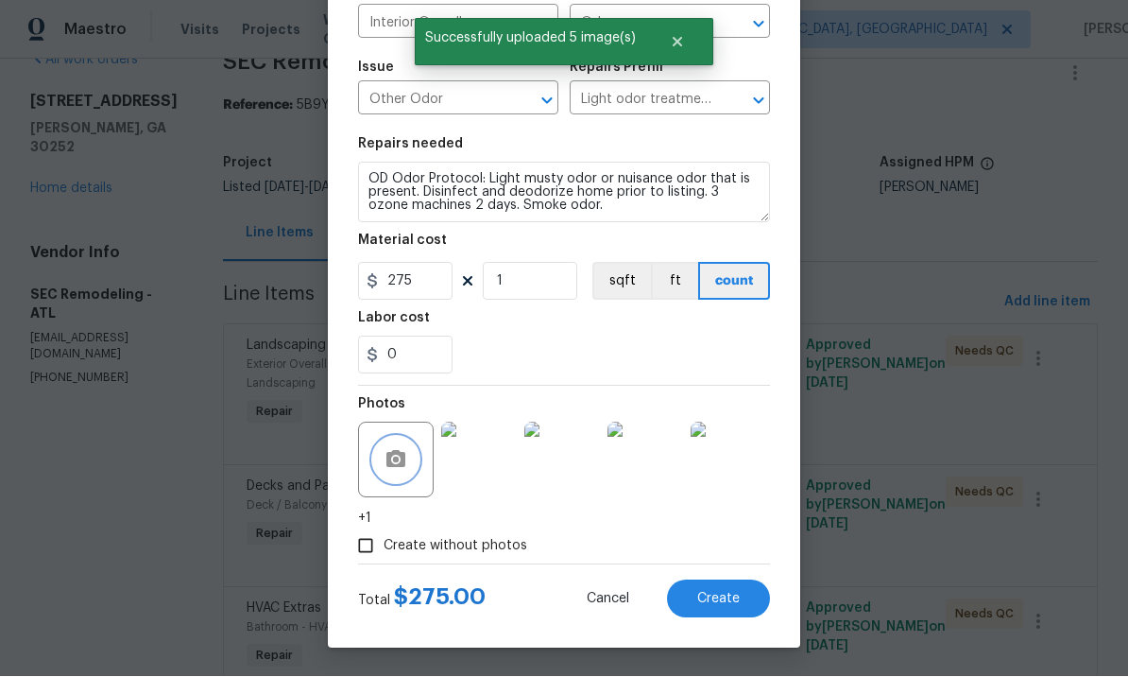
scroll to position [160, 0]
click at [722, 594] on span "Create" at bounding box center [718, 600] width 43 height 14
type input "0"
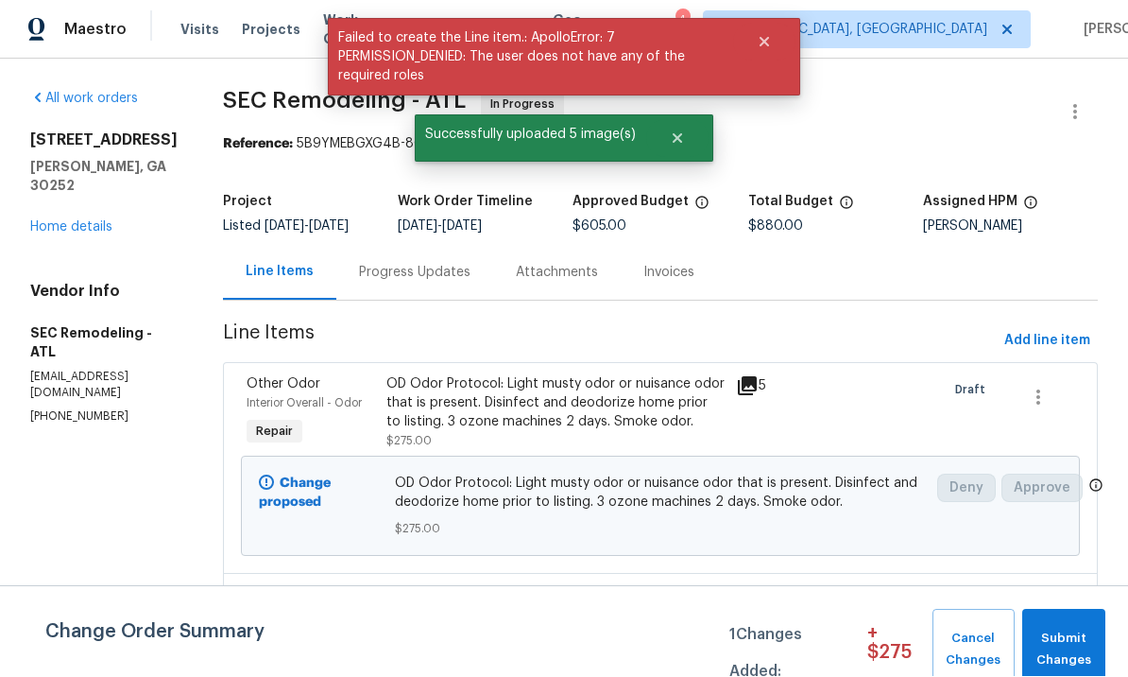
scroll to position [1, 0]
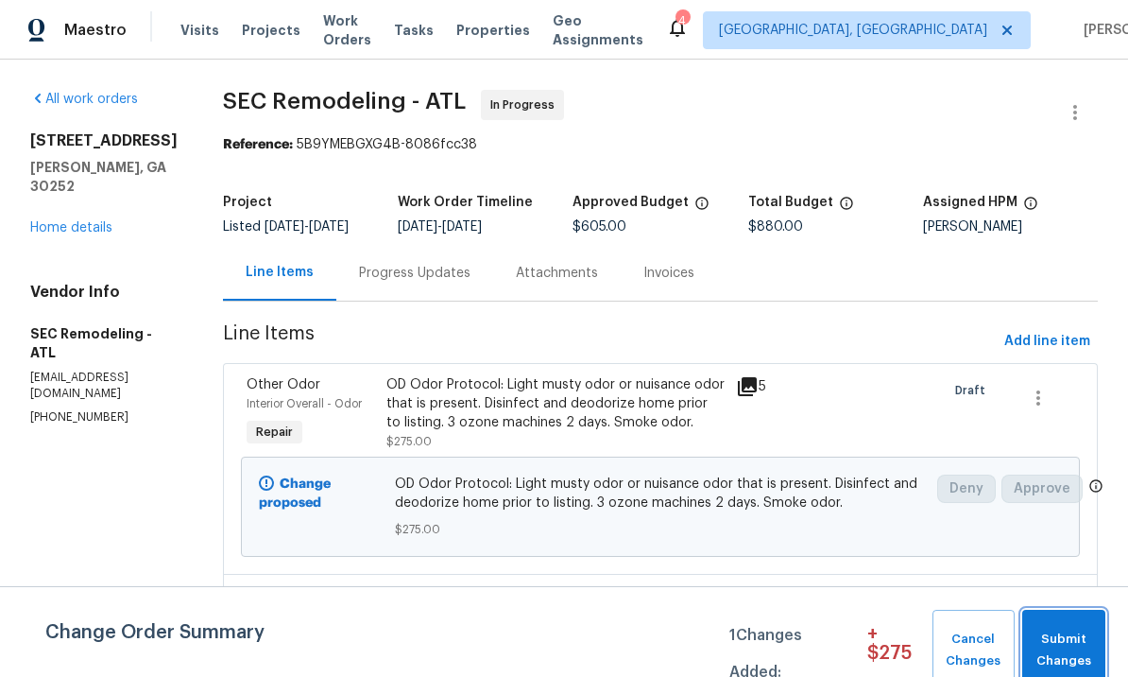
click at [1071, 632] on span "Submit Changes" at bounding box center [1064, 649] width 64 height 43
